Goal: Navigation & Orientation: Find specific page/section

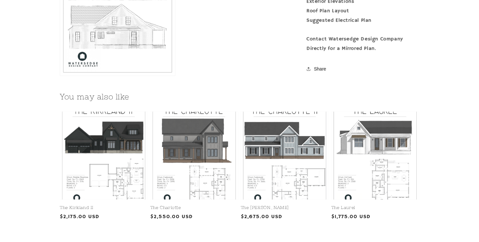
scroll to position [722, 0]
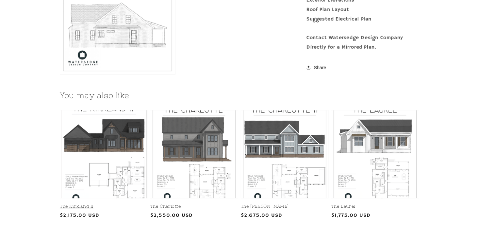
click at [118, 203] on link "The Kirkland II" at bounding box center [104, 206] width 88 height 6
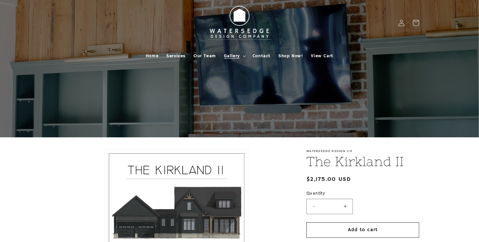
click at [246, 59] on summary "Gallery" at bounding box center [234, 56] width 29 height 14
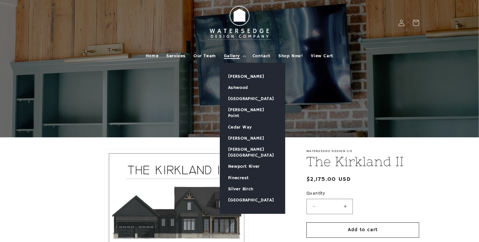
click at [234, 59] on summary "Gallery" at bounding box center [234, 56] width 29 height 14
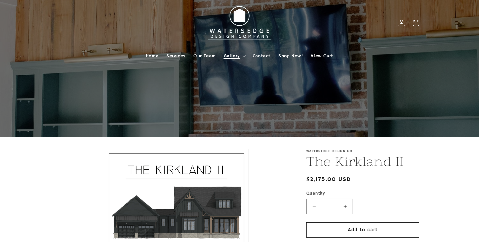
click at [230, 60] on summary "Gallery" at bounding box center [234, 56] width 29 height 14
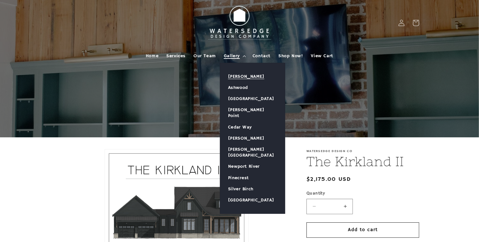
click at [249, 76] on link "[PERSON_NAME]" at bounding box center [252, 76] width 65 height 11
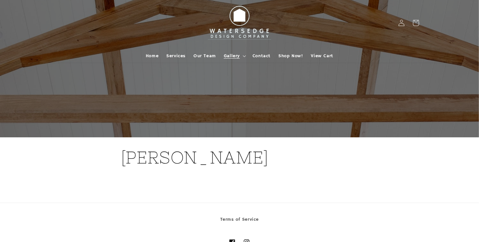
click at [261, 123] on div at bounding box center [239, 68] width 392 height 137
click at [185, 157] on h1 "[PERSON_NAME]" at bounding box center [239, 157] width 237 height 22
click at [240, 59] on summary "Gallery" at bounding box center [234, 56] width 29 height 14
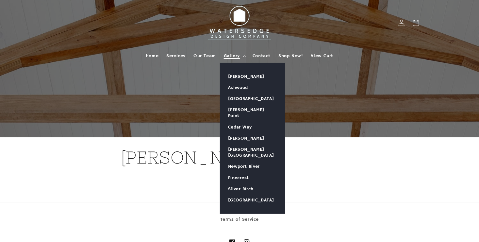
click at [234, 87] on link "Ashwood" at bounding box center [252, 87] width 65 height 11
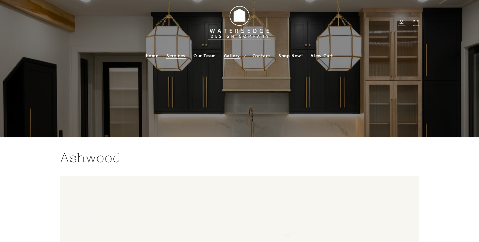
click at [178, 56] on span "Services" at bounding box center [175, 56] width 19 height 6
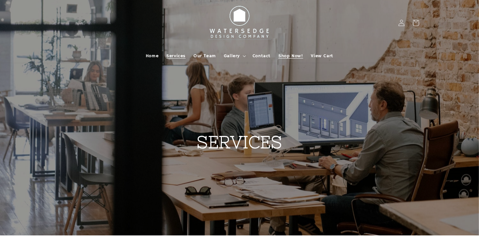
click at [290, 56] on span "Shop Now!" at bounding box center [290, 56] width 24 height 6
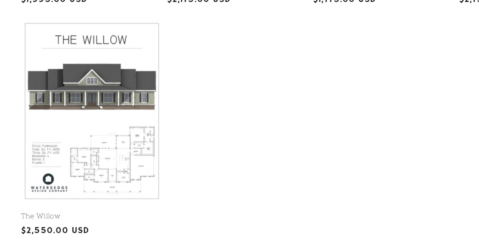
scroll to position [383, 0]
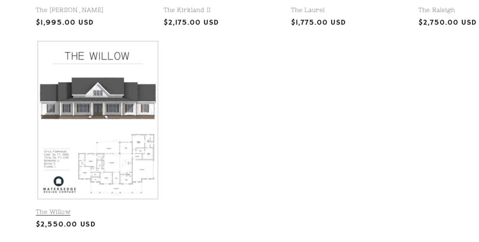
click at [119, 193] on link "The Willow" at bounding box center [104, 196] width 88 height 6
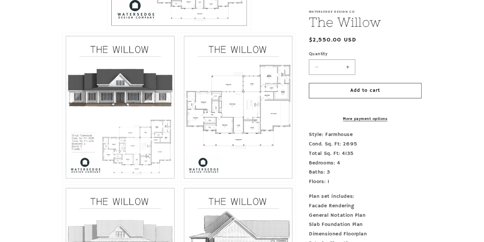
scroll to position [300, 0]
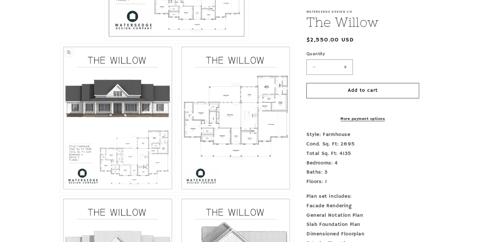
click at [60, 192] on button "Open media 2 in modal" at bounding box center [60, 192] width 0 height 0
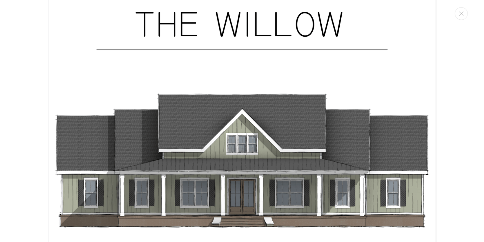
scroll to position [0, 0]
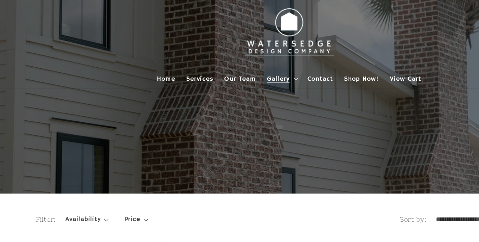
click at [244, 55] on icon at bounding box center [244, 56] width 3 height 2
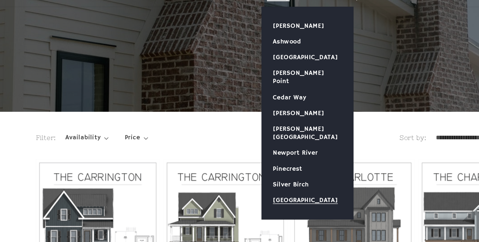
click at [242, 194] on link "[GEOGRAPHIC_DATA]" at bounding box center [252, 199] width 65 height 11
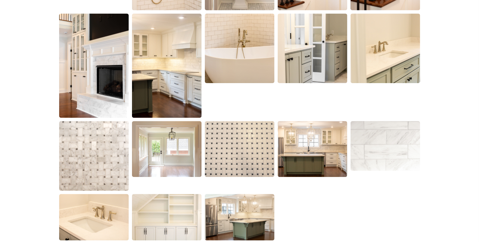
scroll to position [676, 0]
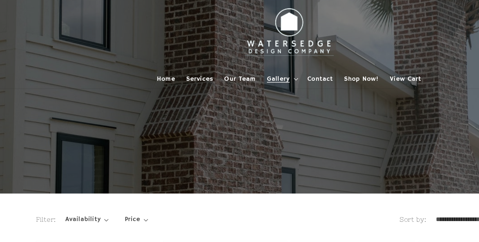
click at [247, 56] on summary "Gallery" at bounding box center [234, 56] width 29 height 14
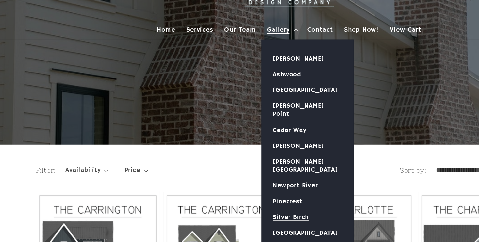
click at [243, 183] on link "Silver Birch" at bounding box center [252, 188] width 65 height 11
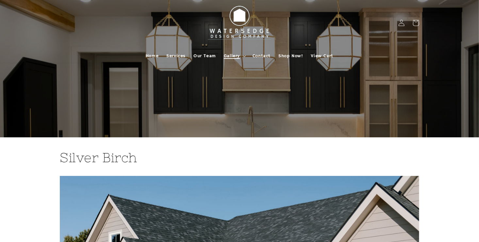
click at [242, 57] on summary "Gallery" at bounding box center [234, 56] width 29 height 14
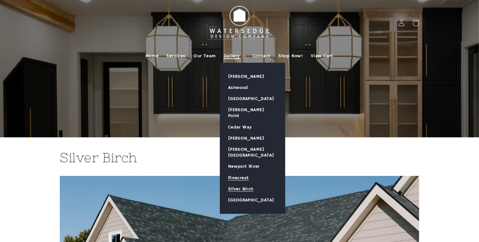
click at [238, 172] on link "Pinecrest" at bounding box center [252, 177] width 65 height 11
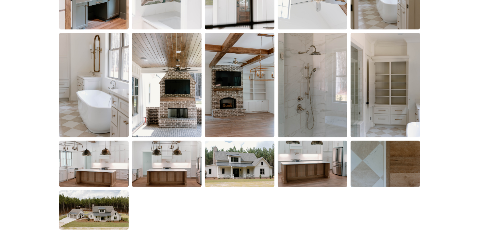
scroll to position [1060, 0]
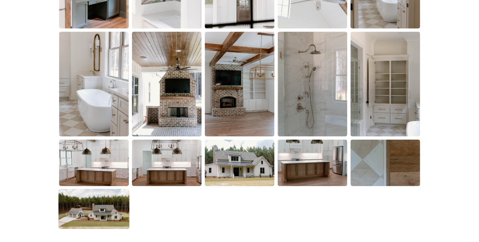
click at [101, 219] on img at bounding box center [93, 209] width 71 height 40
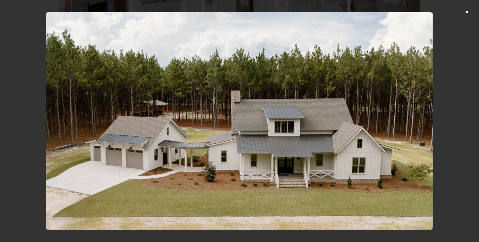
click at [474, 14] on div at bounding box center [239, 121] width 479 height 242
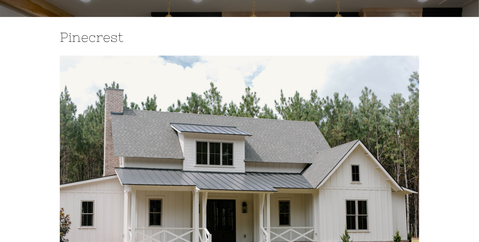
scroll to position [0, 0]
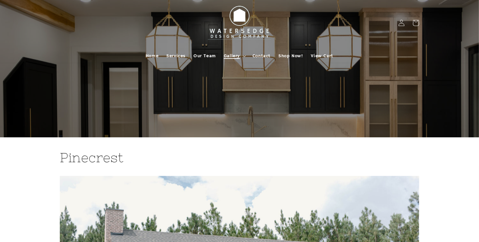
click at [244, 59] on summary "Gallery" at bounding box center [234, 56] width 29 height 14
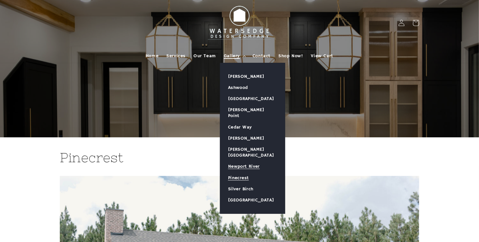
click at [248, 161] on link "Newport River" at bounding box center [252, 166] width 65 height 11
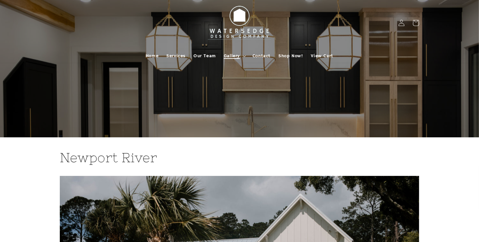
click at [244, 56] on icon at bounding box center [244, 56] width 3 height 2
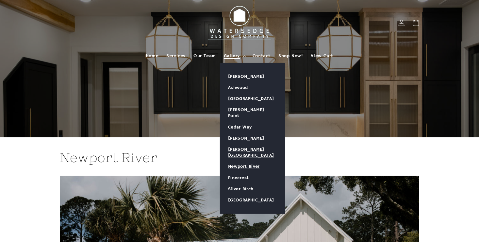
click at [255, 144] on link "[PERSON_NAME][GEOGRAPHIC_DATA]" at bounding box center [252, 152] width 65 height 17
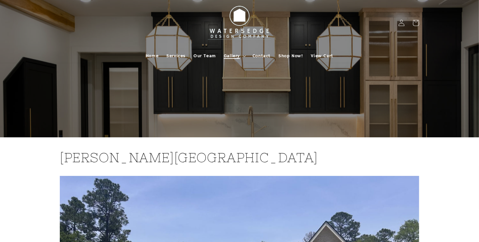
click at [242, 57] on summary "Gallery" at bounding box center [234, 56] width 29 height 14
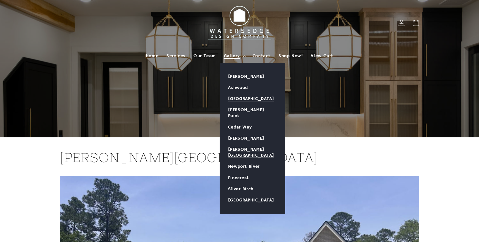
click at [254, 98] on link "[GEOGRAPHIC_DATA]" at bounding box center [252, 98] width 65 height 11
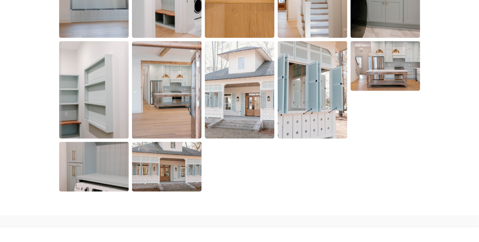
scroll to position [1409, 0]
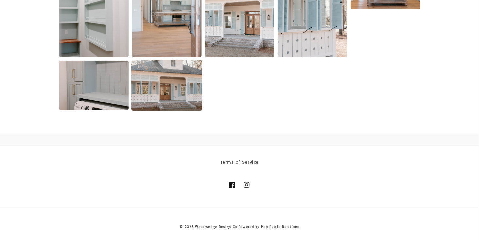
click at [177, 91] on img at bounding box center [166, 85] width 71 height 51
